Goal: Task Accomplishment & Management: Use online tool/utility

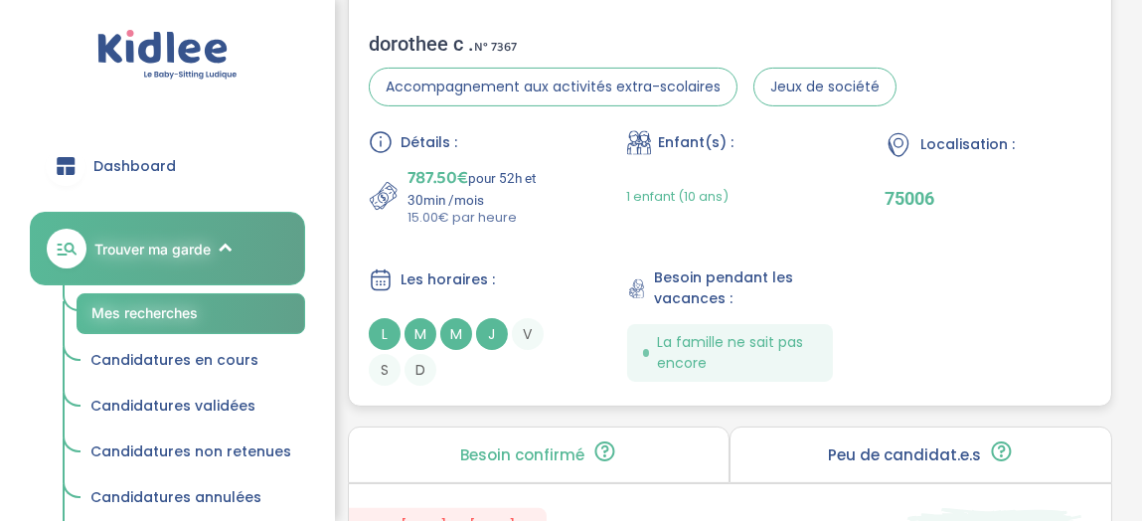
scroll to position [1072, 0]
click at [449, 269] on span "Les horaires :" at bounding box center [448, 279] width 94 height 21
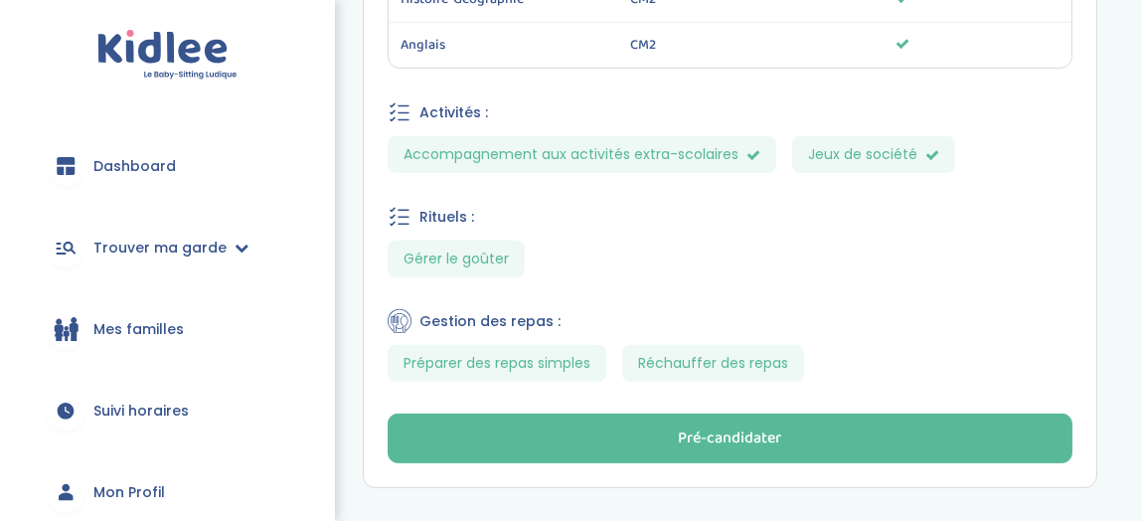
scroll to position [1436, 0]
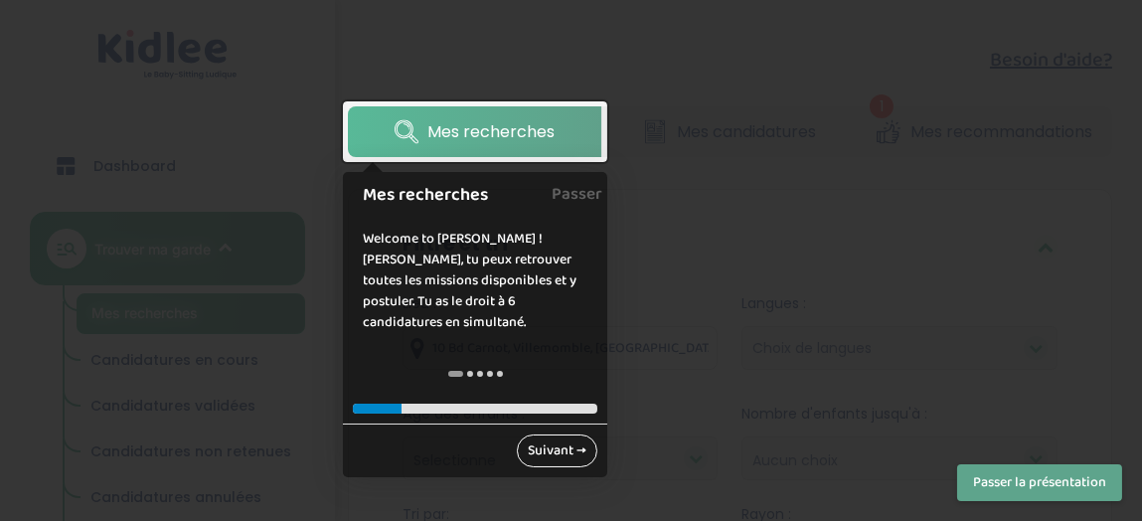
click at [544, 434] on link "Suivant →" at bounding box center [557, 450] width 81 height 33
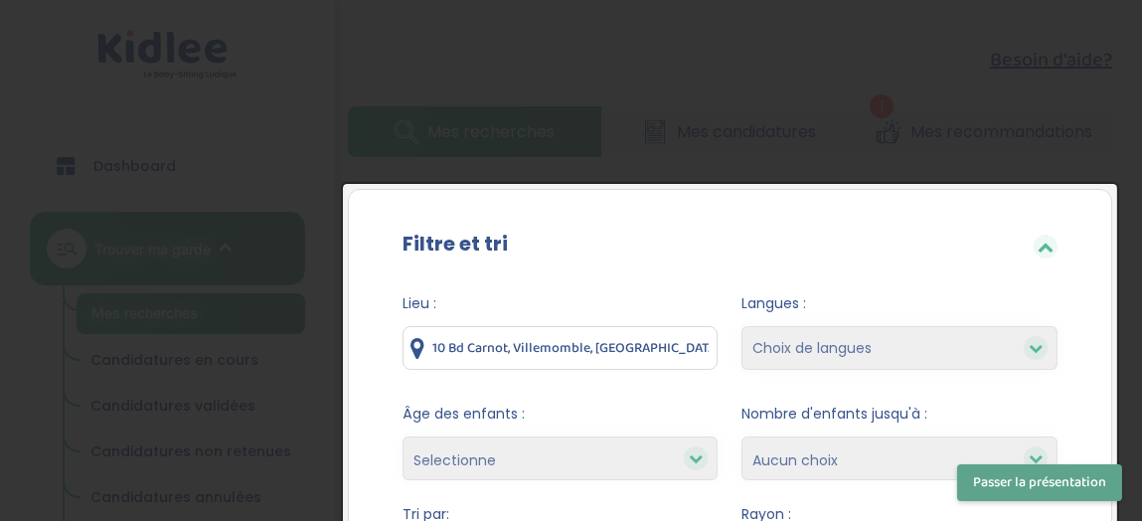
scroll to position [214, 0]
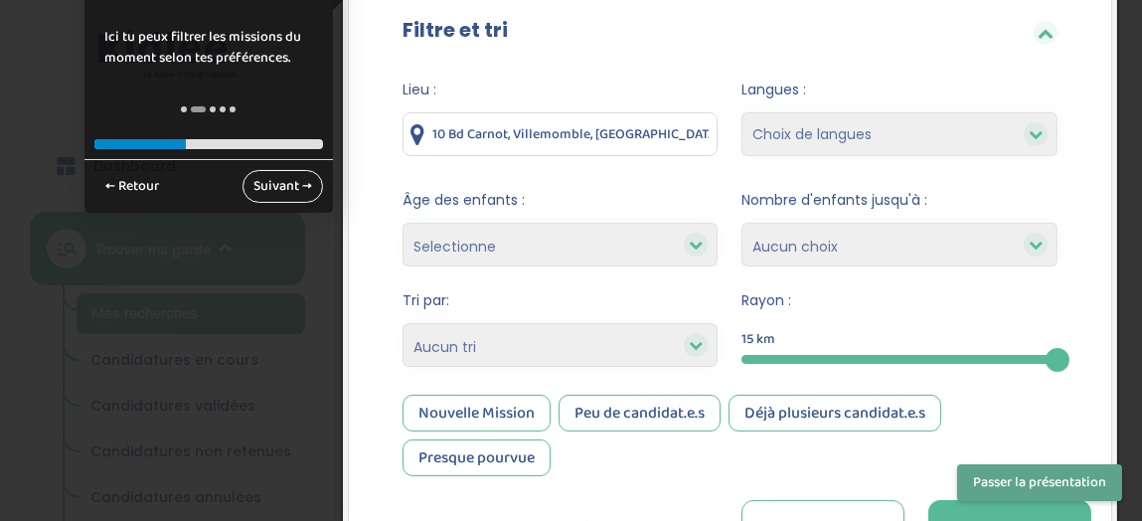
click at [544, 415] on div "Nouvelle Mission" at bounding box center [477, 413] width 148 height 37
click at [1023, 476] on button "Passer la présentation" at bounding box center [1039, 482] width 165 height 37
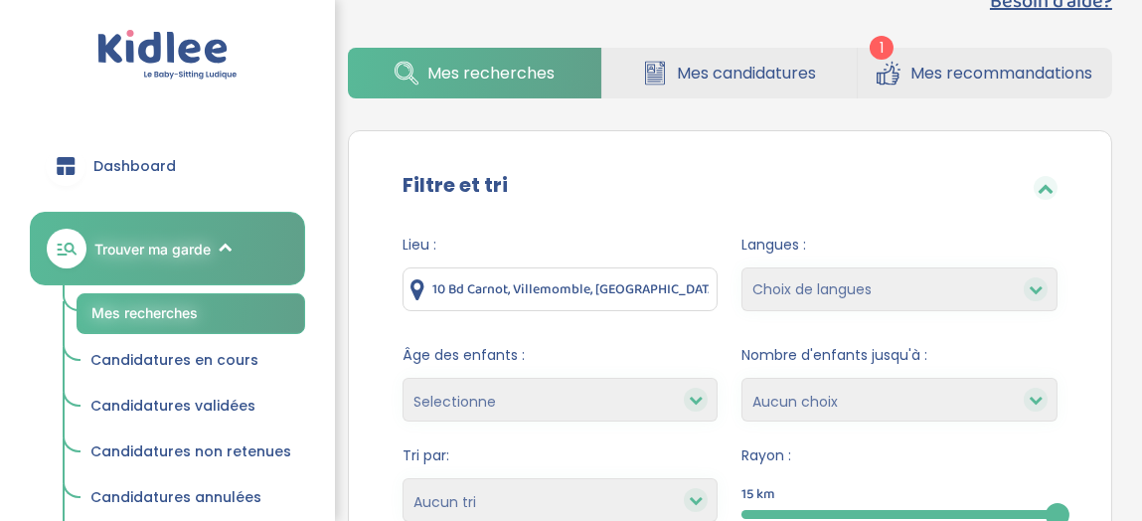
scroll to position [0, 0]
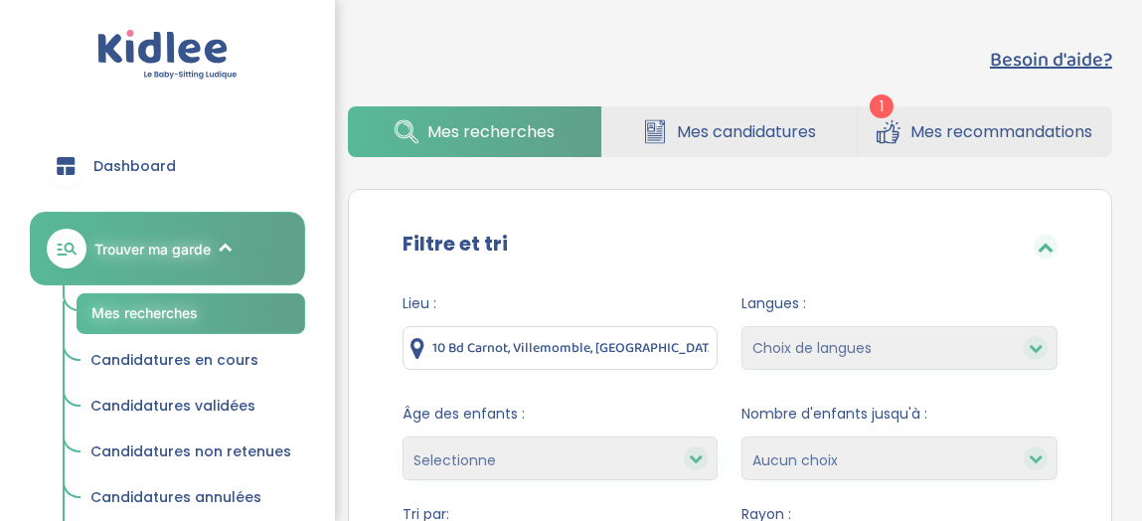
click at [987, 127] on span "Mes recommandations" at bounding box center [1002, 131] width 182 height 25
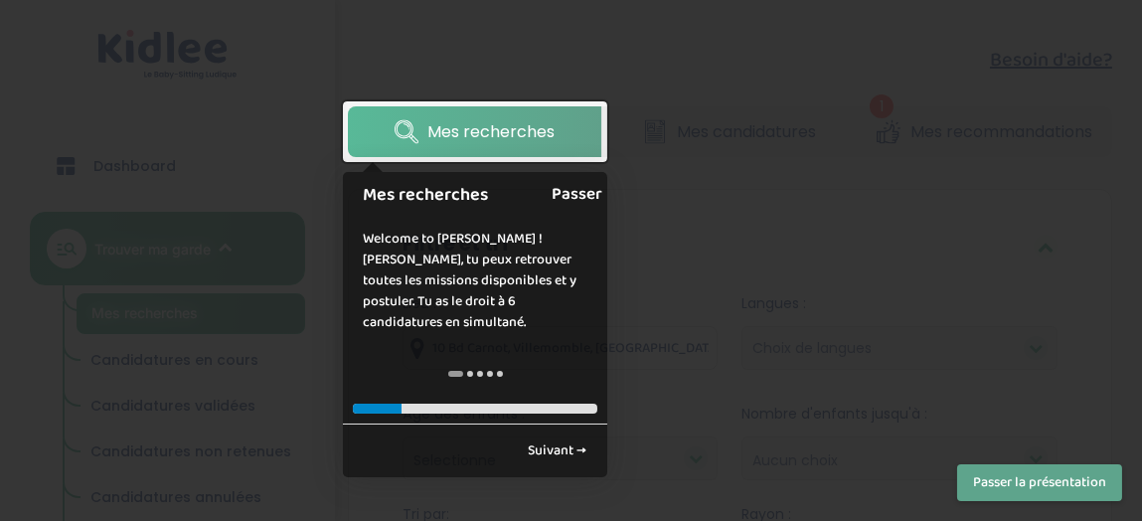
click at [585, 196] on link "Passer" at bounding box center [577, 194] width 51 height 45
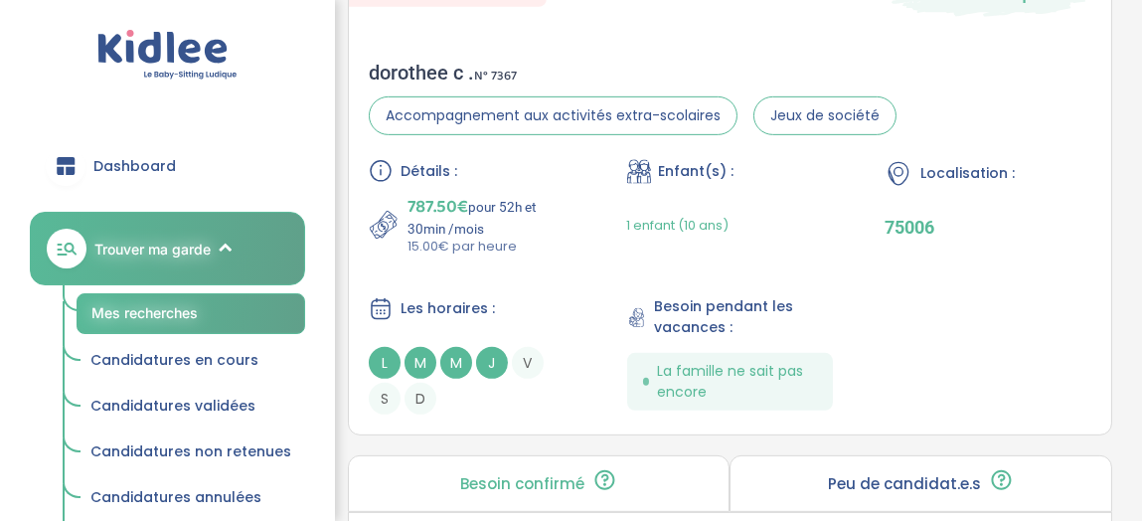
scroll to position [1590, 0]
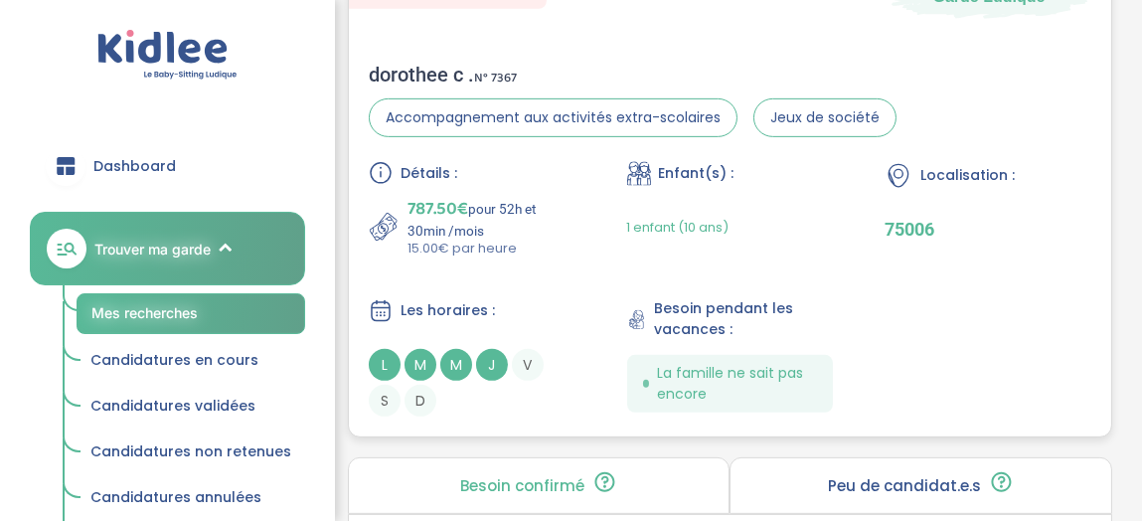
click at [460, 303] on span "Les horaires :" at bounding box center [448, 310] width 94 height 21
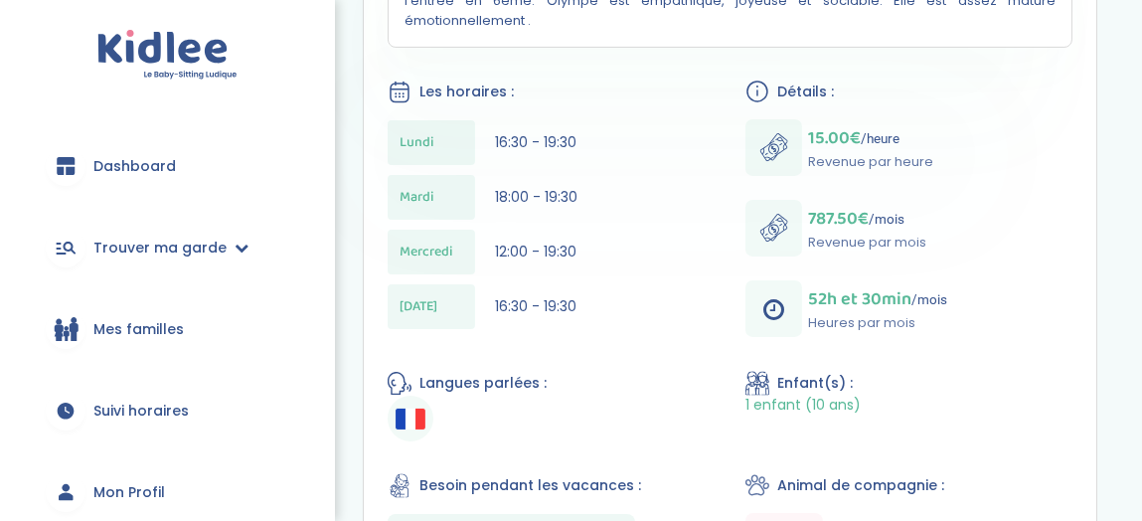
scroll to position [611, 0]
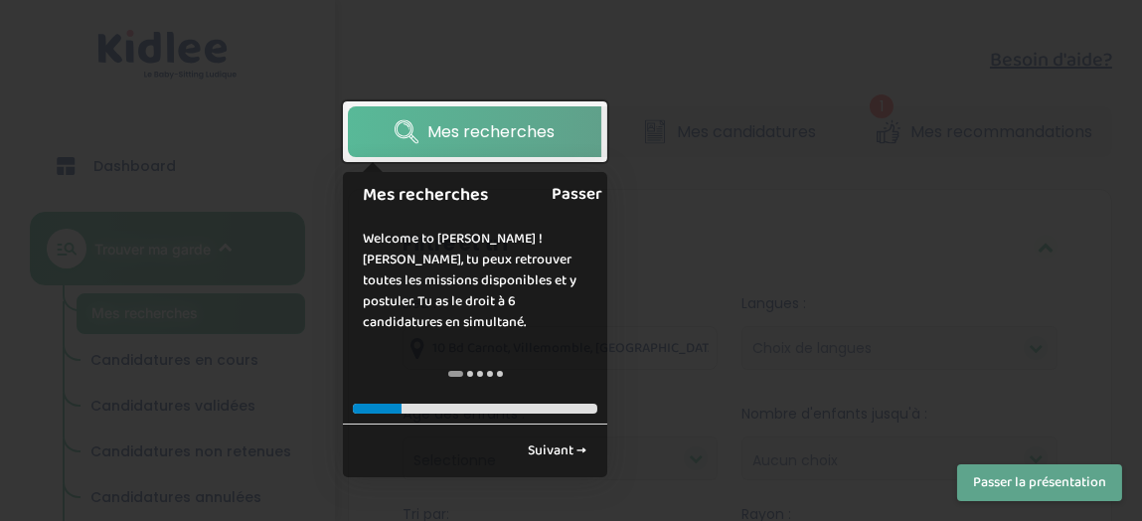
click at [578, 199] on link "Passer" at bounding box center [577, 194] width 51 height 45
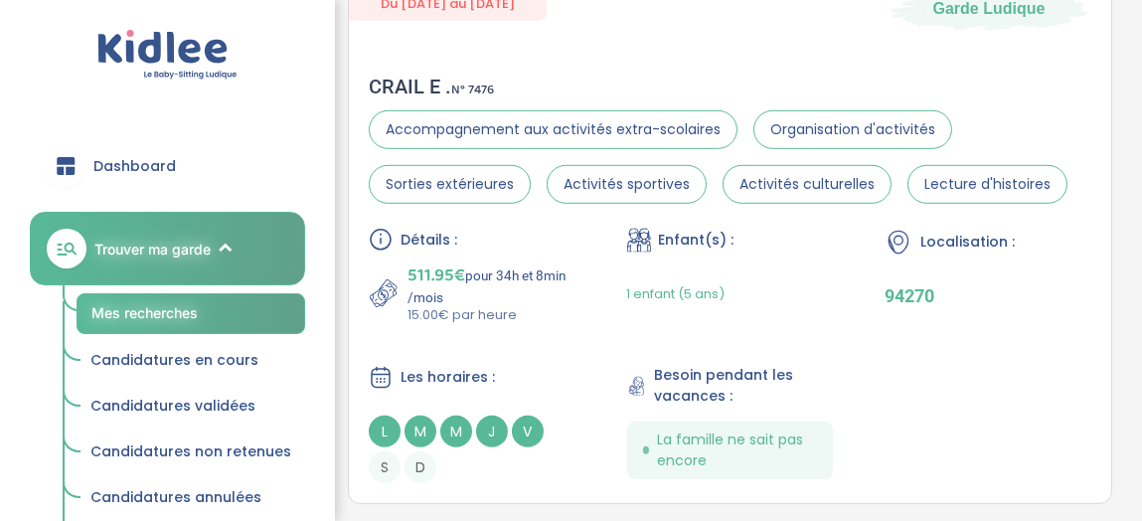
scroll to position [2157, 0]
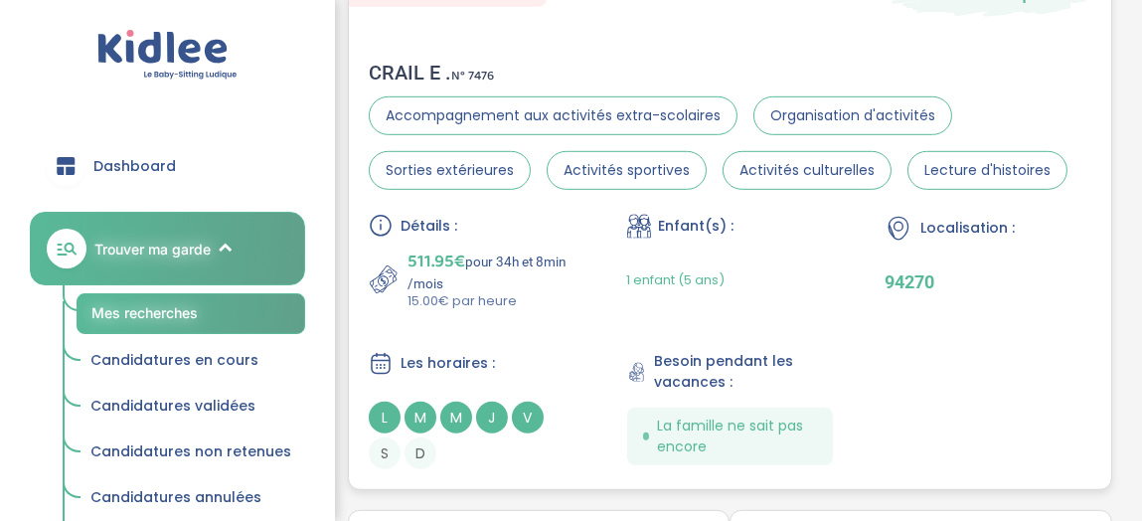
click at [441, 364] on span "Les horaires :" at bounding box center [448, 363] width 94 height 21
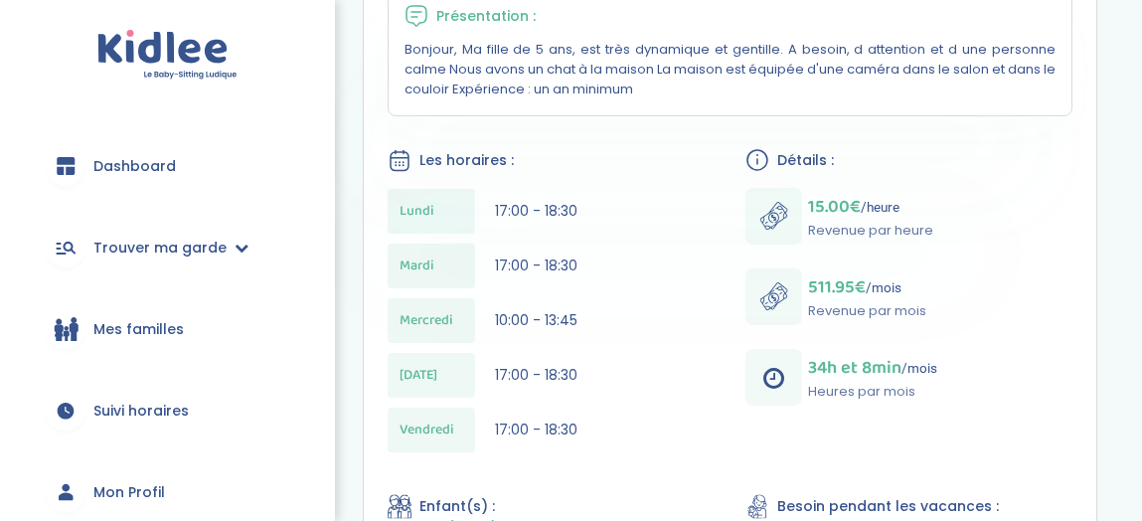
scroll to position [481, 0]
